Goal: Transaction & Acquisition: Purchase product/service

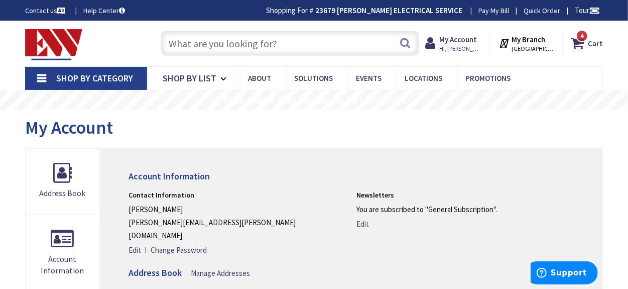
click at [259, 44] on input "text" at bounding box center [290, 43] width 258 height 25
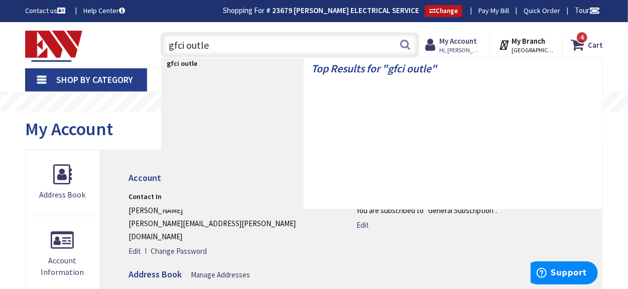
type input "gfci outlet"
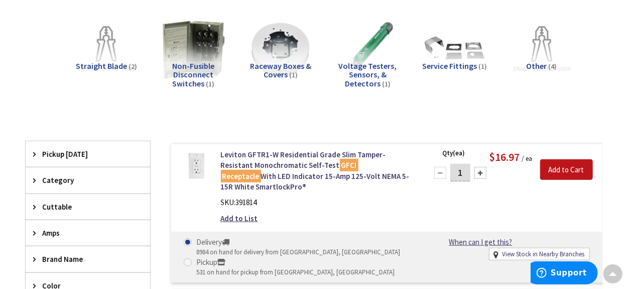
scroll to position [251, 0]
